Goal: Task Accomplishment & Management: Complete application form

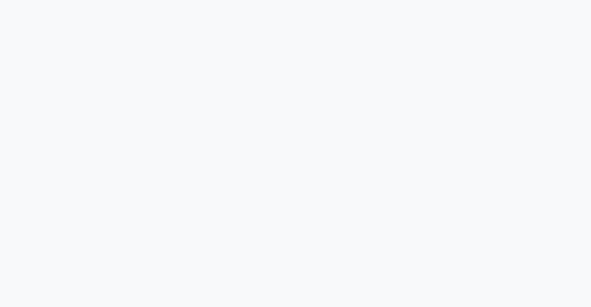
click at [110, 138] on div at bounding box center [295, 153] width 591 height 307
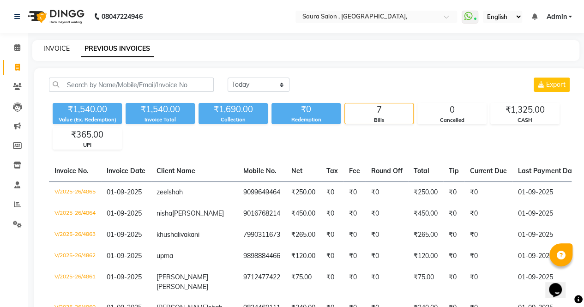
click at [51, 47] on link "INVOICE" at bounding box center [56, 48] width 26 height 8
select select "6963"
select select "service"
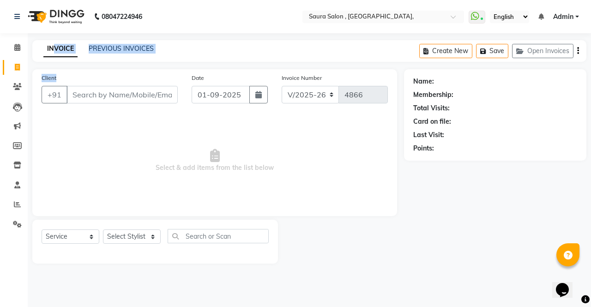
select select "57428"
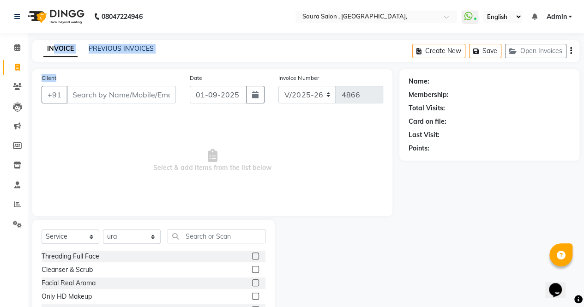
drag, startPoint x: 51, startPoint y: 47, endPoint x: 84, endPoint y: 99, distance: 61.6
click at [84, 99] on main "INVOICE PREVIOUS INVOICES Create New Save Open Invoices Client +91 Date [DATE] …" at bounding box center [306, 204] width 556 height 329
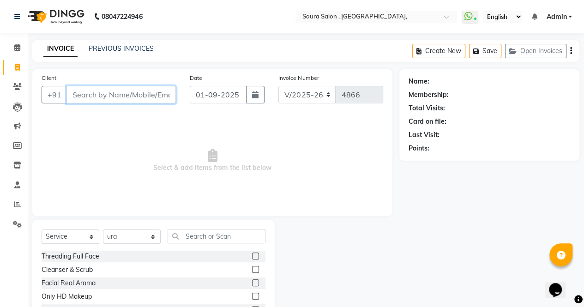
click at [84, 99] on input "Client" at bounding box center [120, 95] width 109 height 18
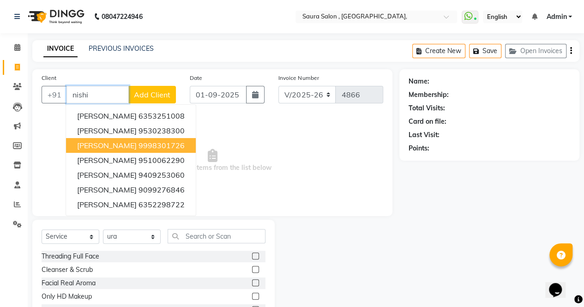
click at [143, 150] on button "[PERSON_NAME] 9998301726" at bounding box center [131, 145] width 130 height 15
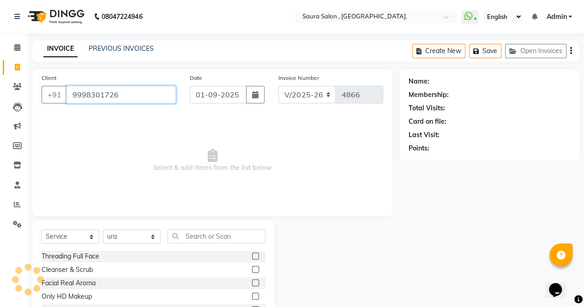
type input "9998301726"
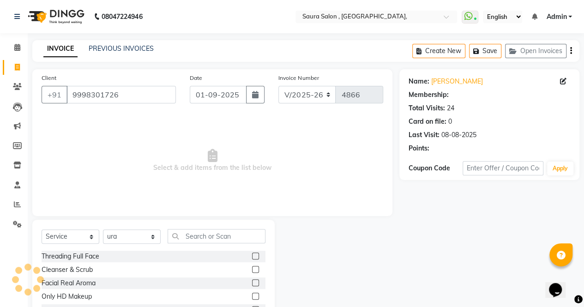
select select "1: Object"
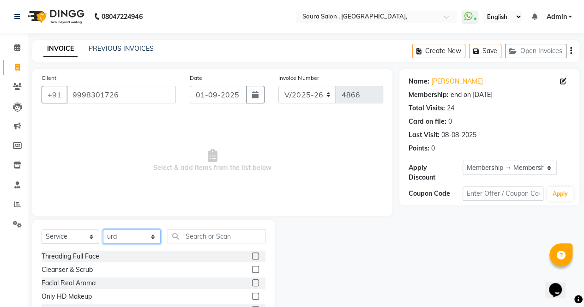
click at [128, 239] on select "Select Stylist archana asha [PERSON_NAME] deepika [PERSON_NAME] [PERSON_NAME] […" at bounding box center [132, 236] width 58 height 14
select select "67661"
click at [103, 229] on select "Select Stylist archana asha [PERSON_NAME] deepika [PERSON_NAME] [PERSON_NAME] […" at bounding box center [132, 236] width 58 height 14
click at [195, 236] on input "text" at bounding box center [216, 236] width 98 height 14
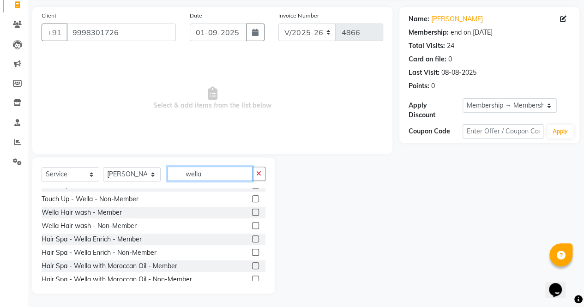
scroll to position [9, 0]
type input "wella"
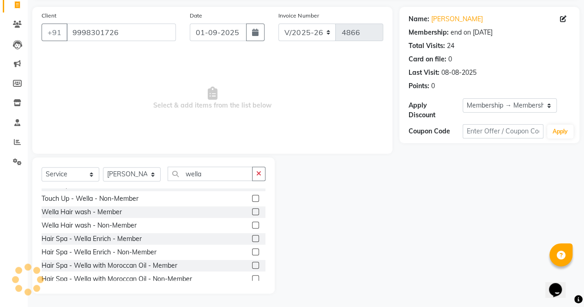
click at [252, 209] on label at bounding box center [255, 211] width 7 height 7
click at [252, 209] on input "checkbox" at bounding box center [255, 212] width 6 height 6
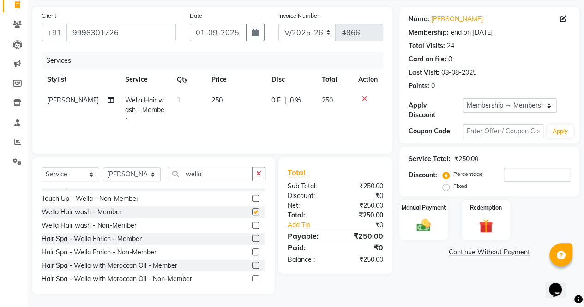
checkbox input "false"
click at [434, 215] on div "Manual Payment" at bounding box center [423, 220] width 50 height 42
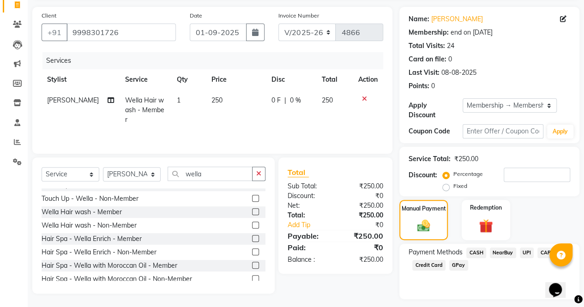
click at [475, 251] on span "CASH" at bounding box center [476, 252] width 20 height 11
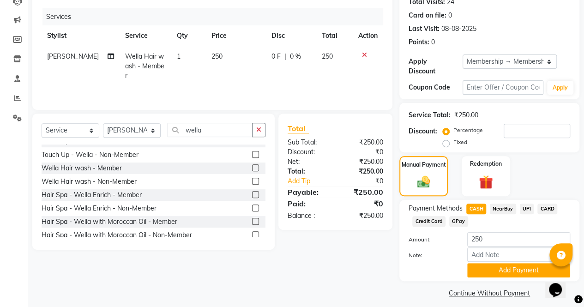
scroll to position [113, 0]
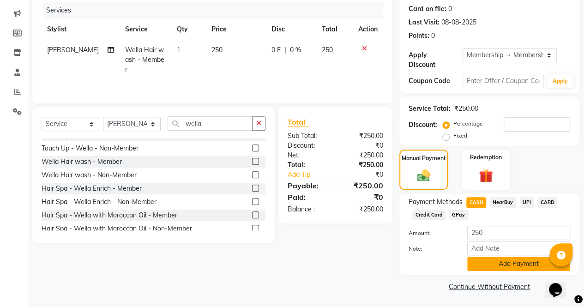
click at [517, 266] on button "Add Payment" at bounding box center [518, 264] width 103 height 14
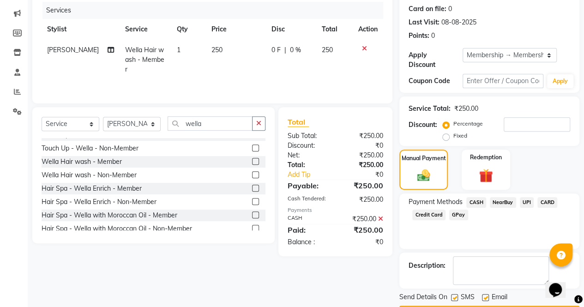
scroll to position [138, 0]
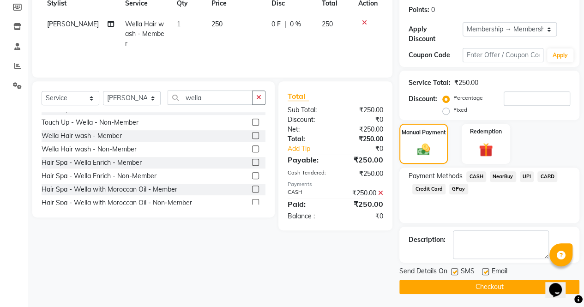
click at [511, 281] on button "Checkout" at bounding box center [489, 287] width 180 height 14
